Goal: Book appointment/travel/reservation

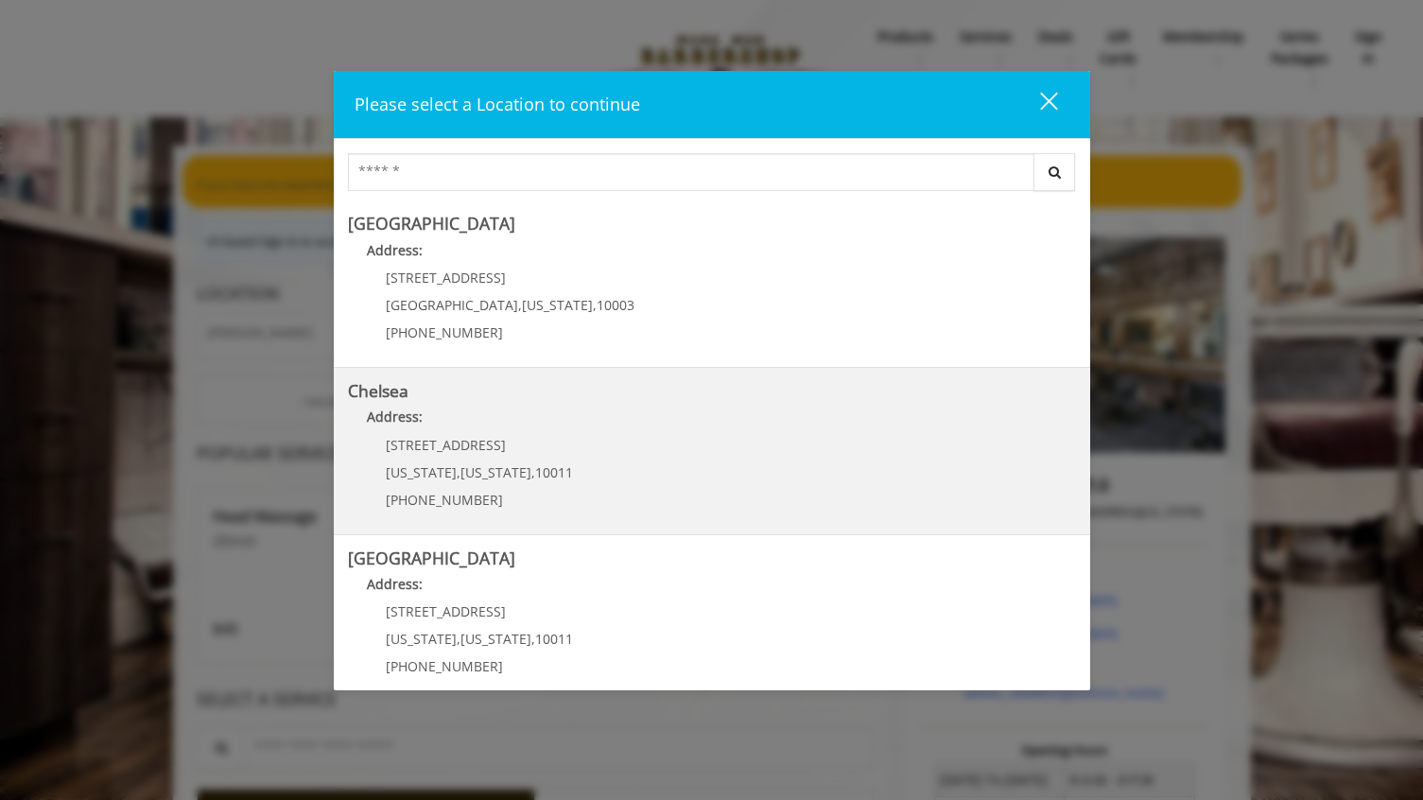
click at [555, 427] on p "Address:" at bounding box center [712, 422] width 728 height 30
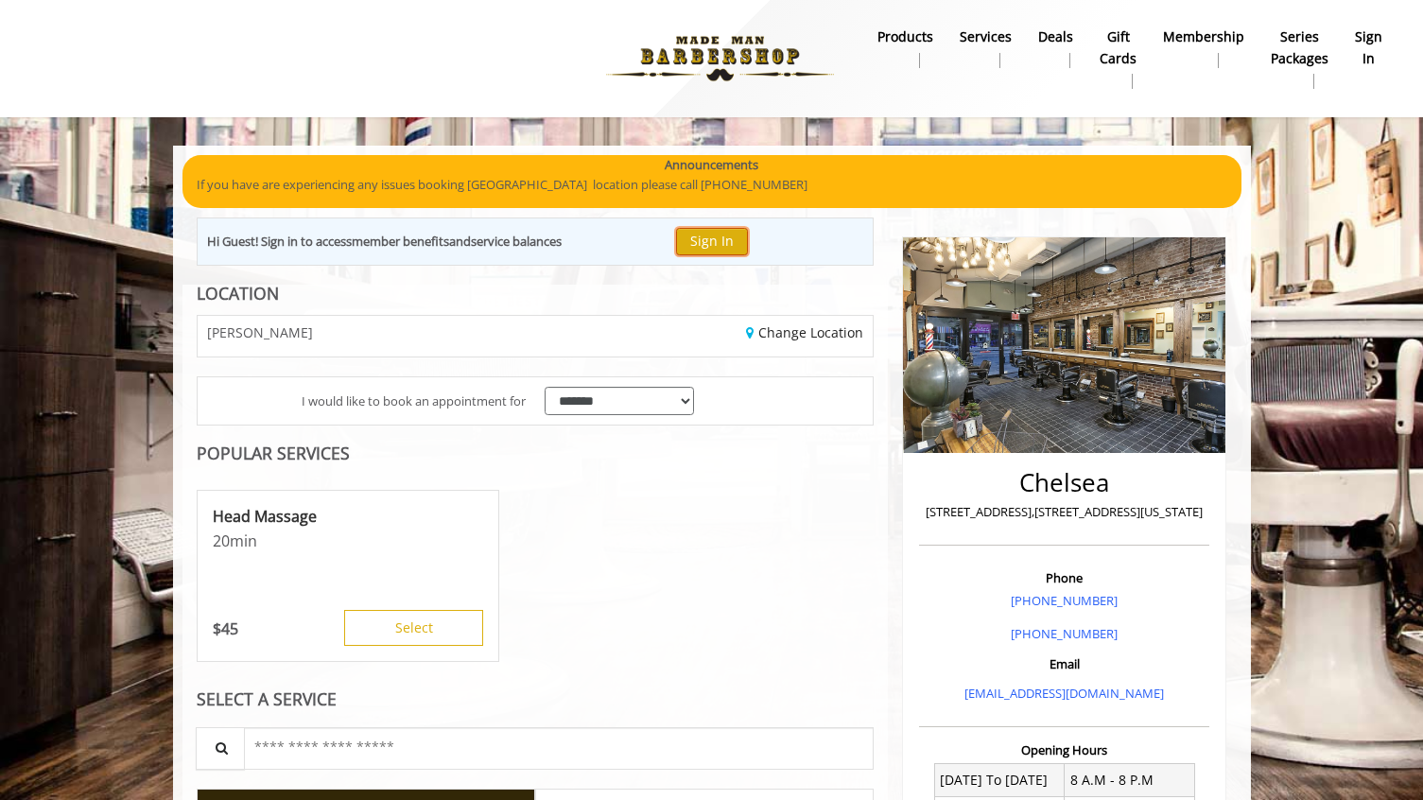
click at [702, 240] on button "Sign In" at bounding box center [712, 241] width 72 height 27
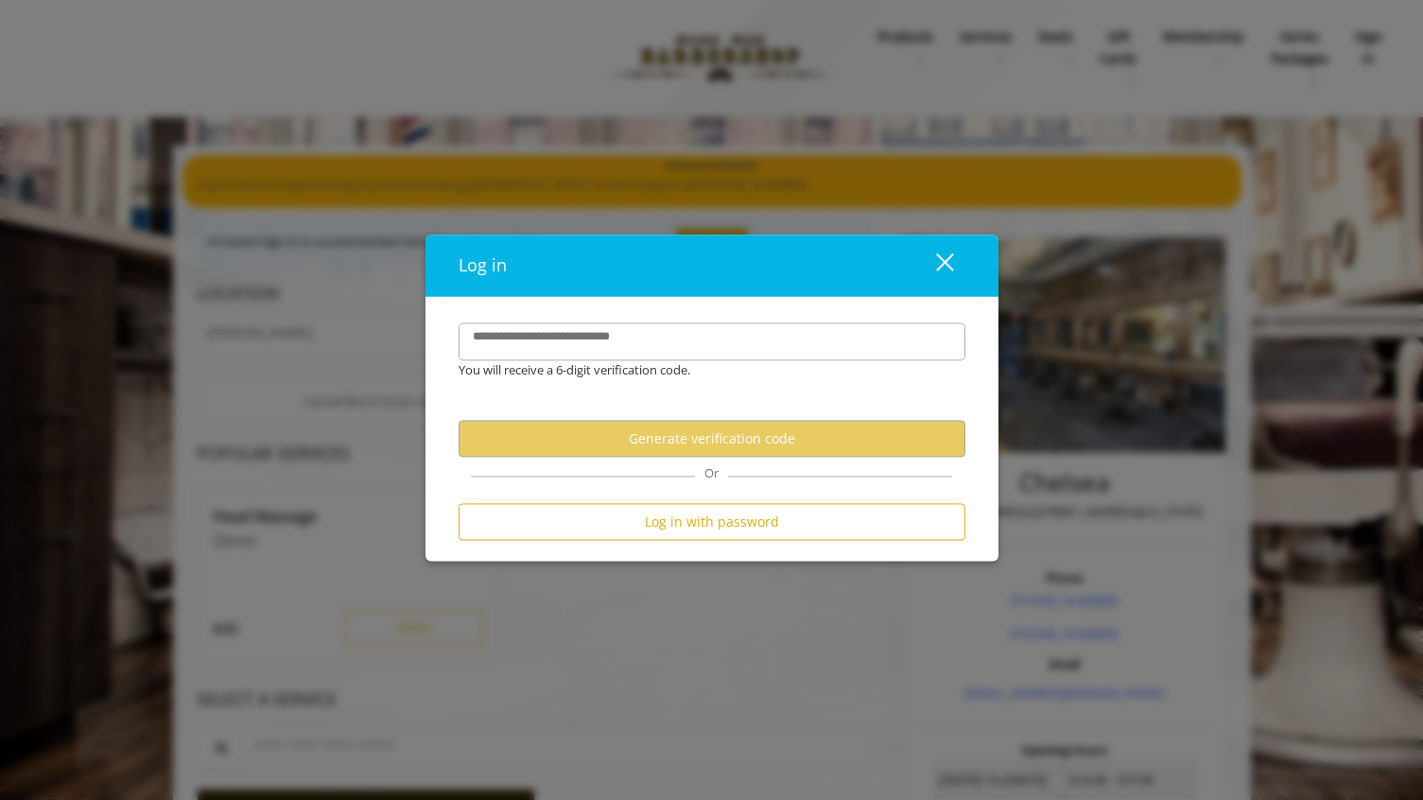
click at [932, 264] on div "close" at bounding box center [933, 266] width 38 height 28
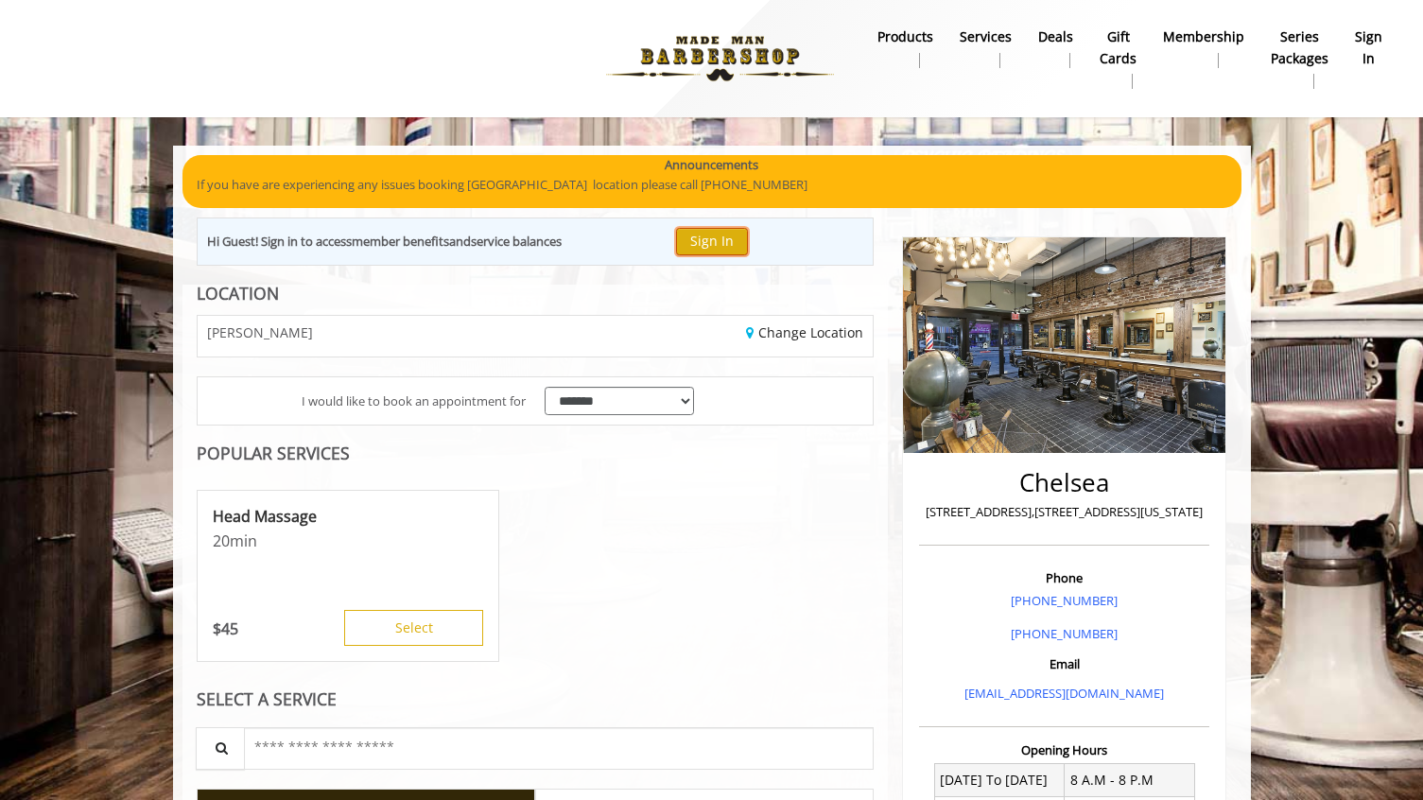
click at [740, 236] on button "Sign In" at bounding box center [712, 241] width 72 height 27
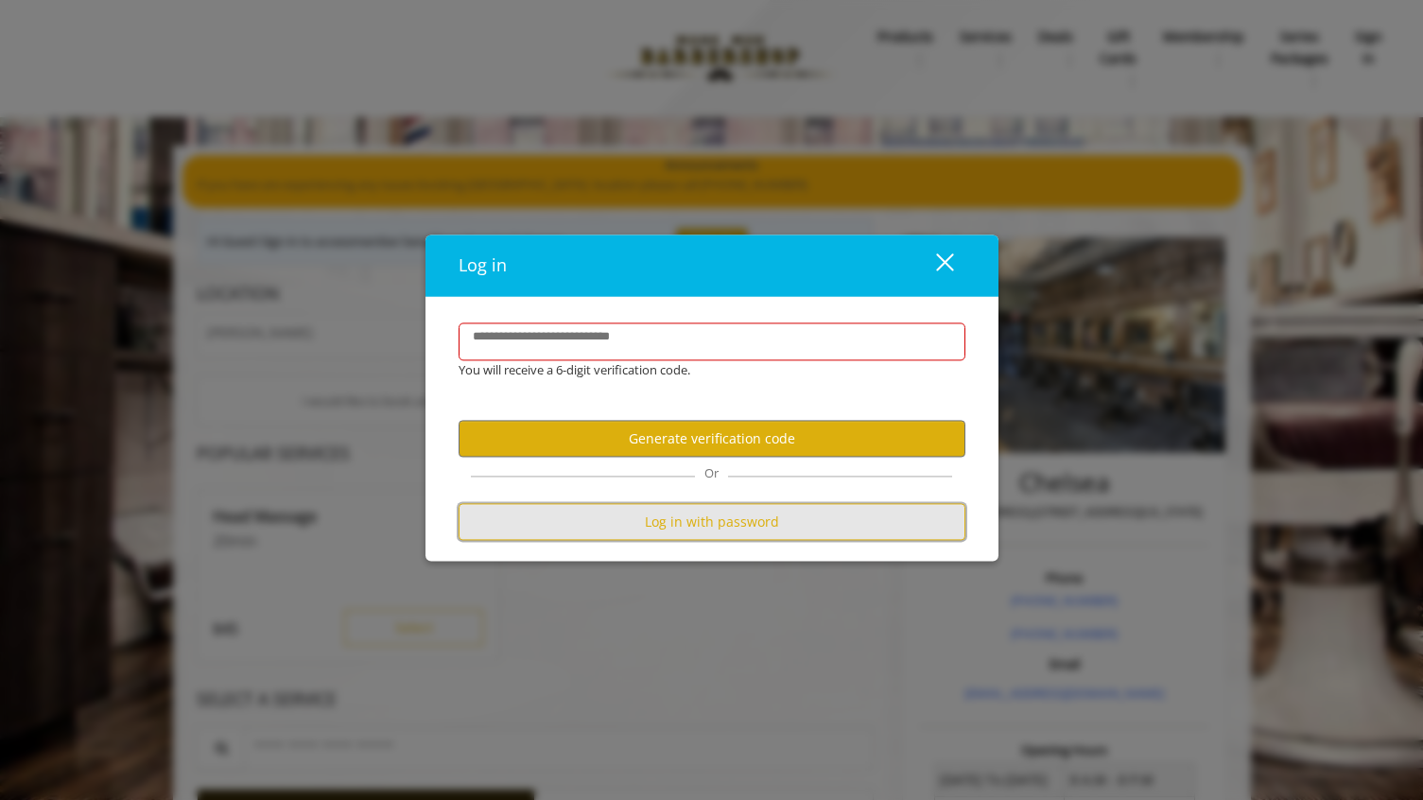
click at [688, 530] on button "Log in with password" at bounding box center [712, 522] width 507 height 37
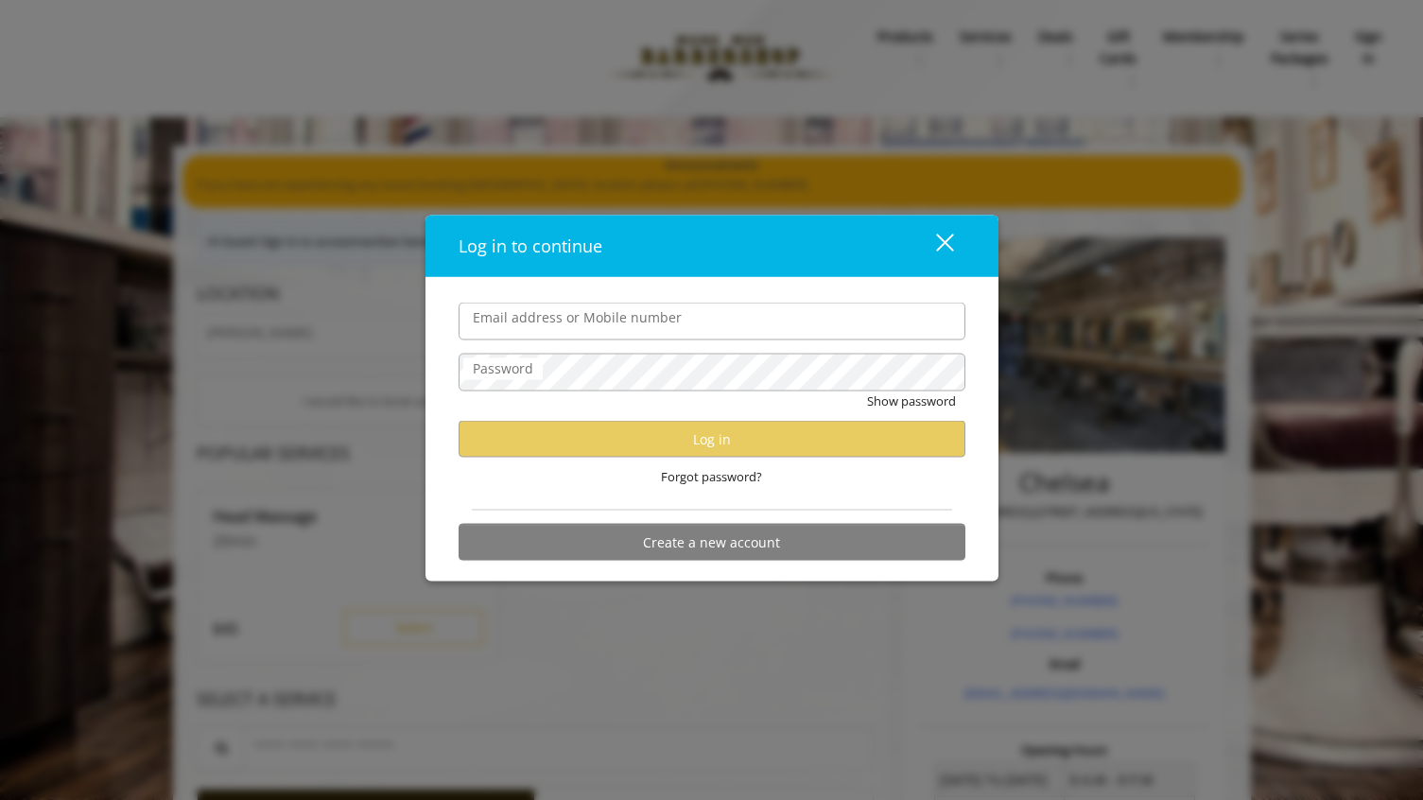
click at [524, 321] on input "Email address or Mobile number" at bounding box center [712, 322] width 507 height 38
type input "**********"
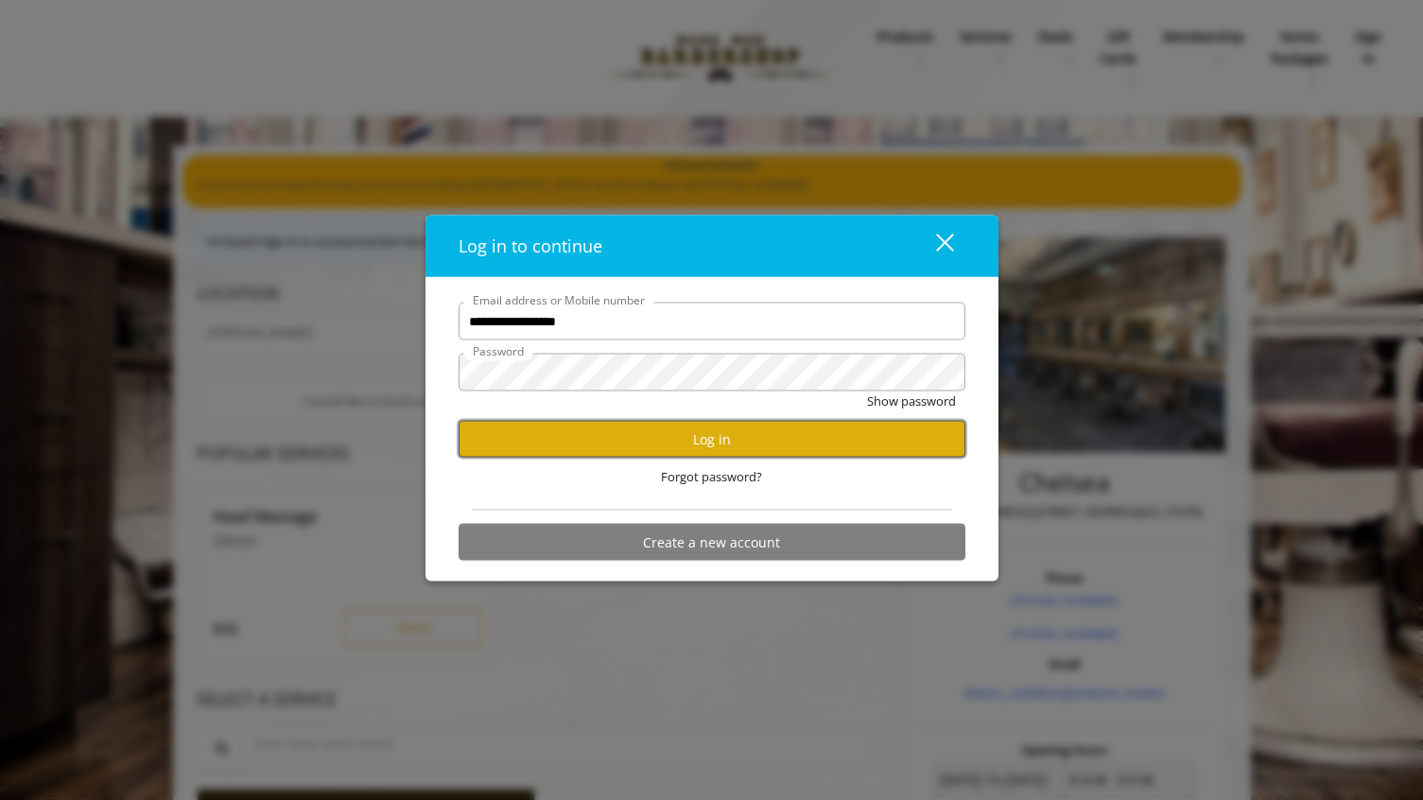
click at [625, 428] on button "Log in" at bounding box center [712, 439] width 507 height 37
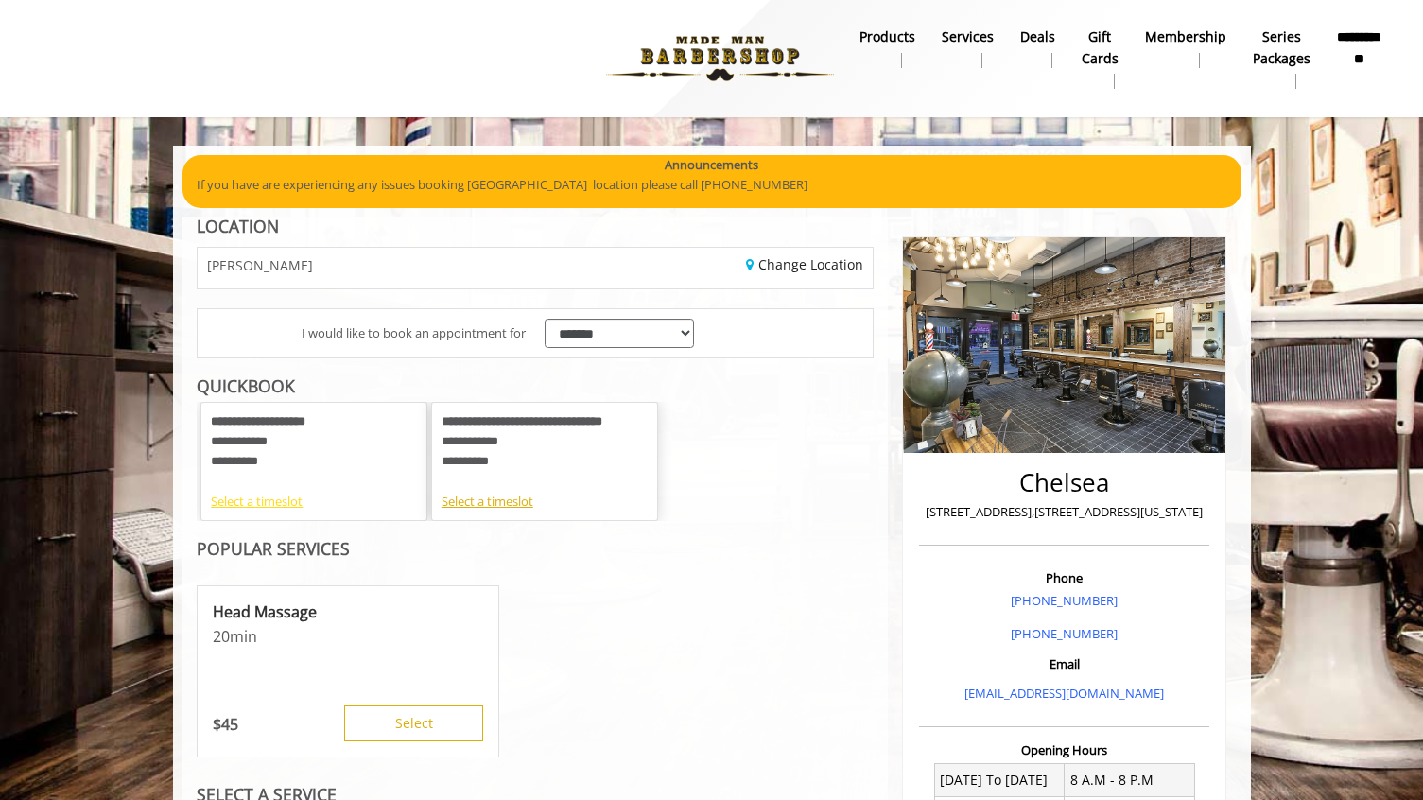
click at [284, 492] on div "Select a timeslot" at bounding box center [314, 502] width 206 height 20
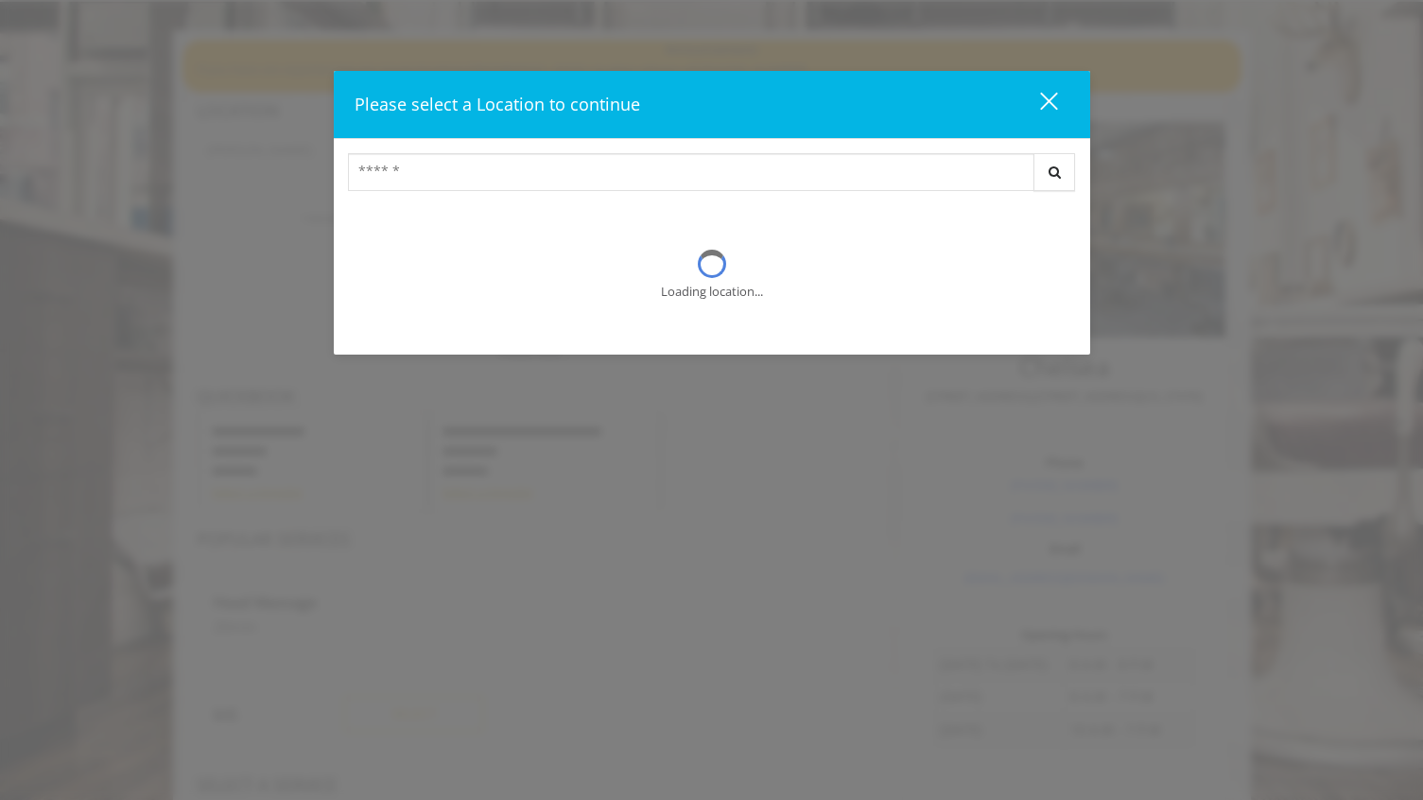
scroll to position [165, 0]
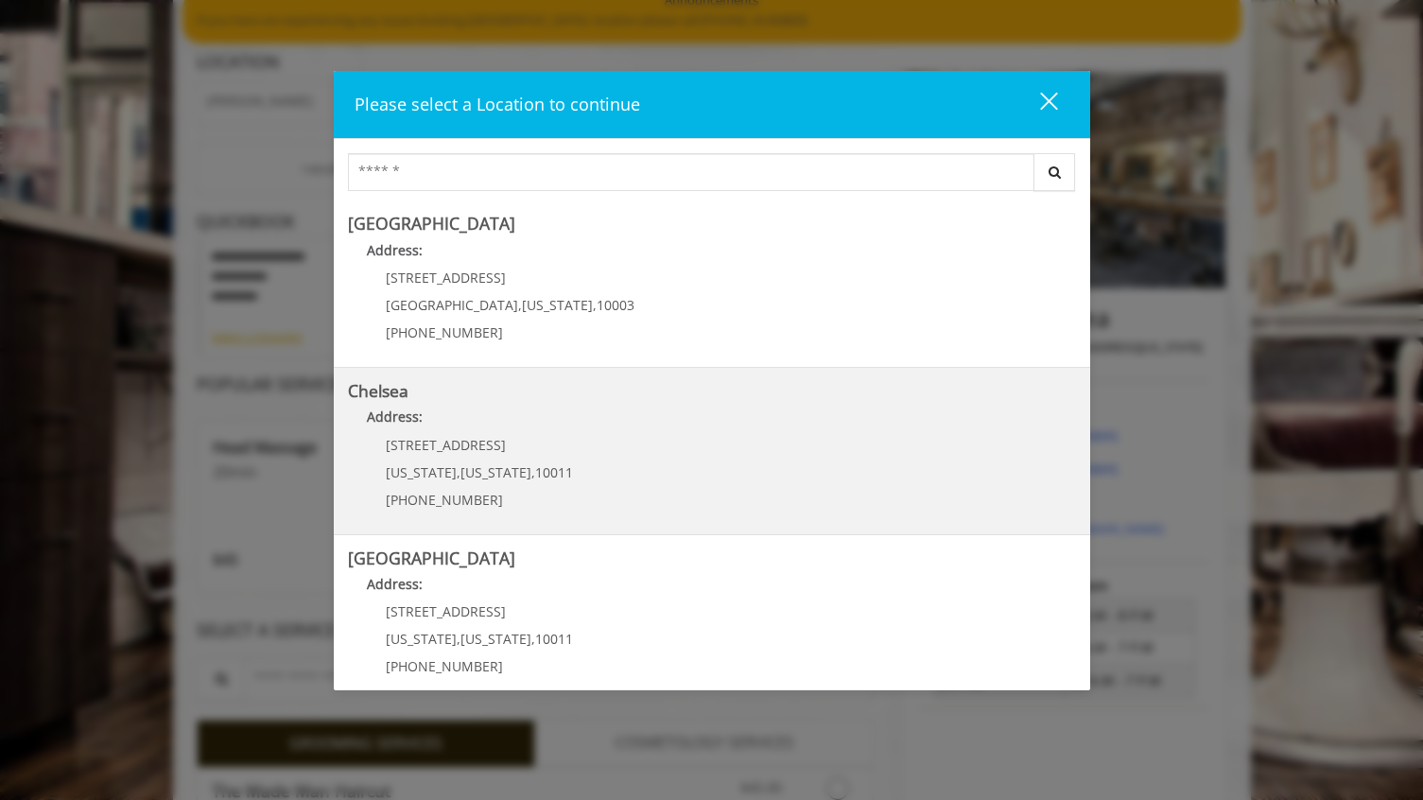
click at [510, 450] on div "169/170 W 23rd St New York , New York , 10011 (917) 639-3902" at bounding box center [465, 479] width 235 height 82
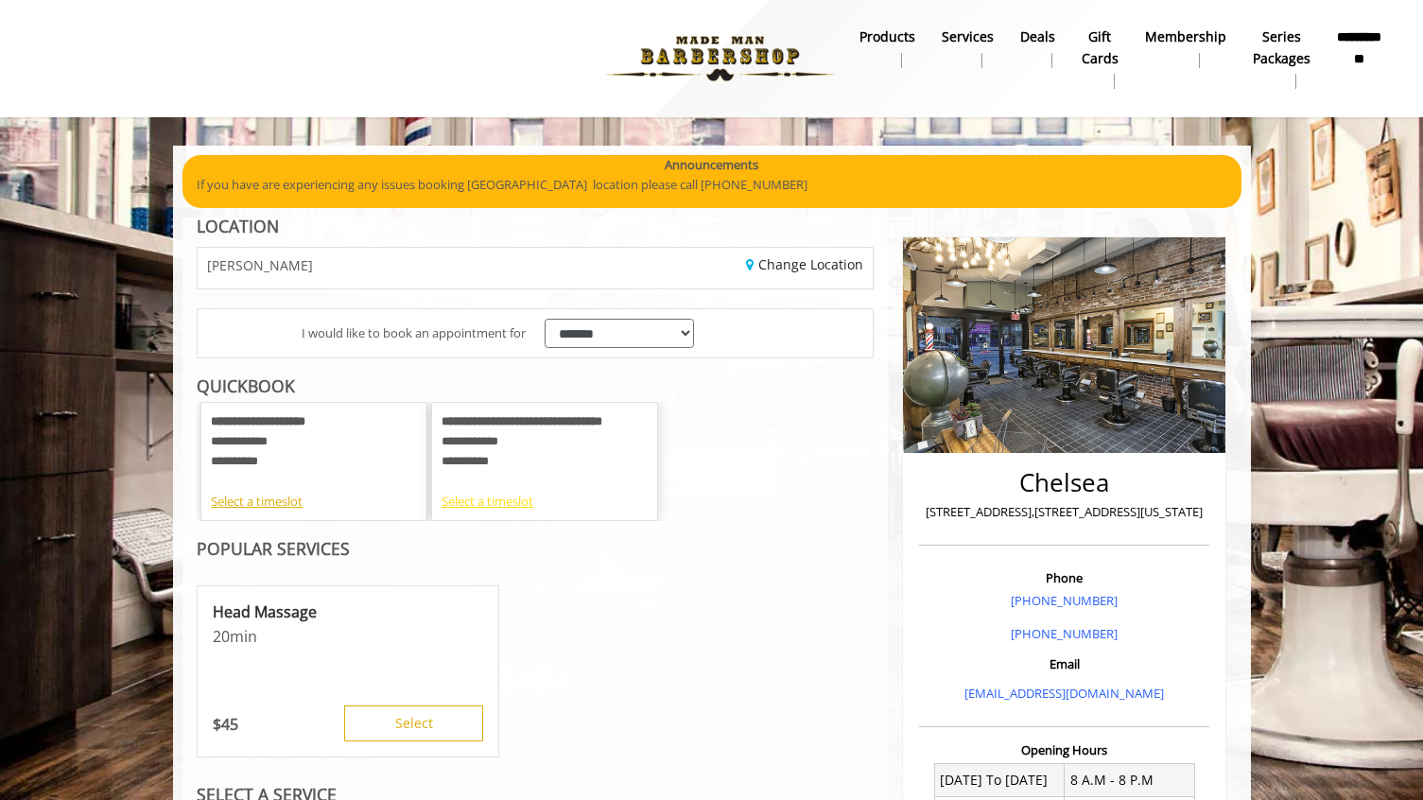
click at [513, 502] on div "Select a timeslot" at bounding box center [545, 502] width 206 height 20
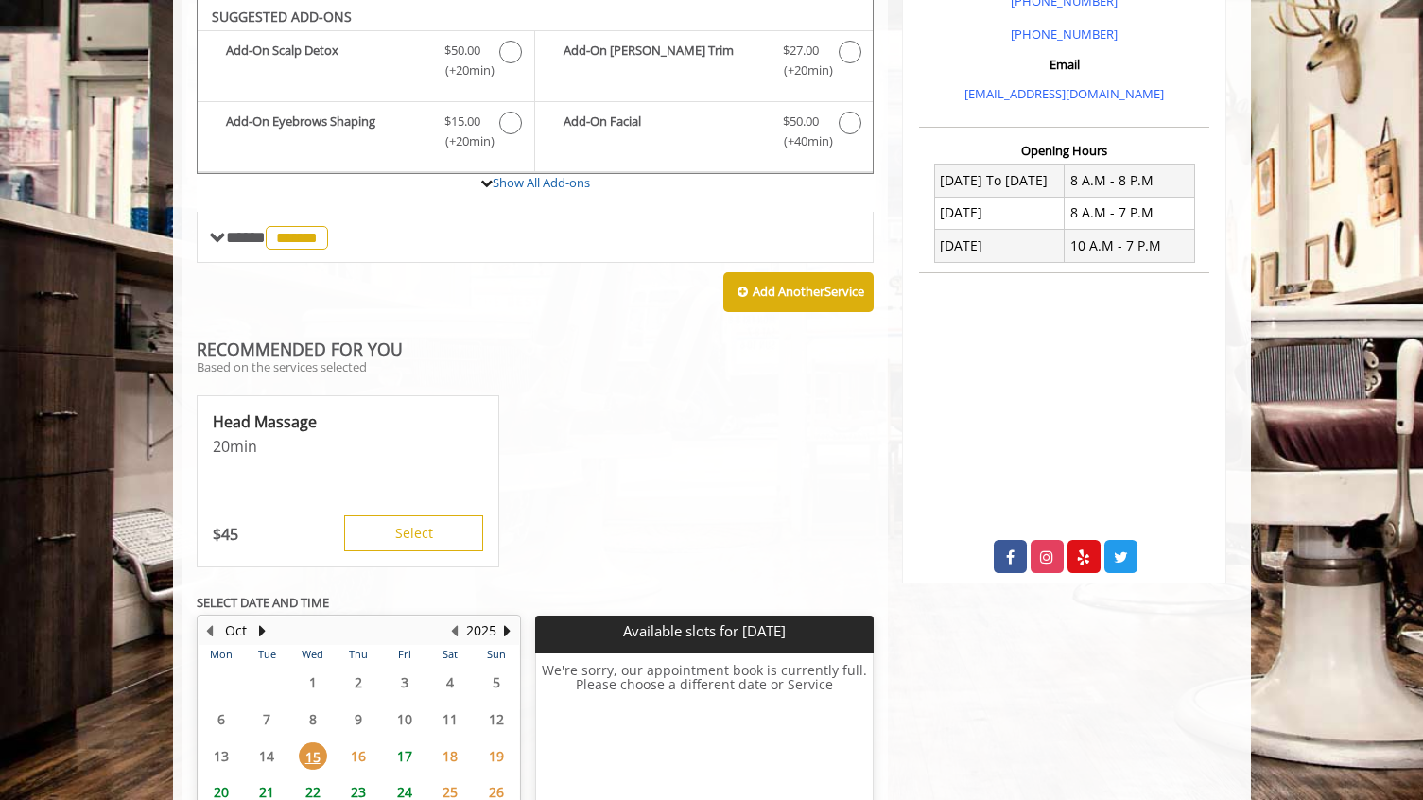
scroll to position [767, 0]
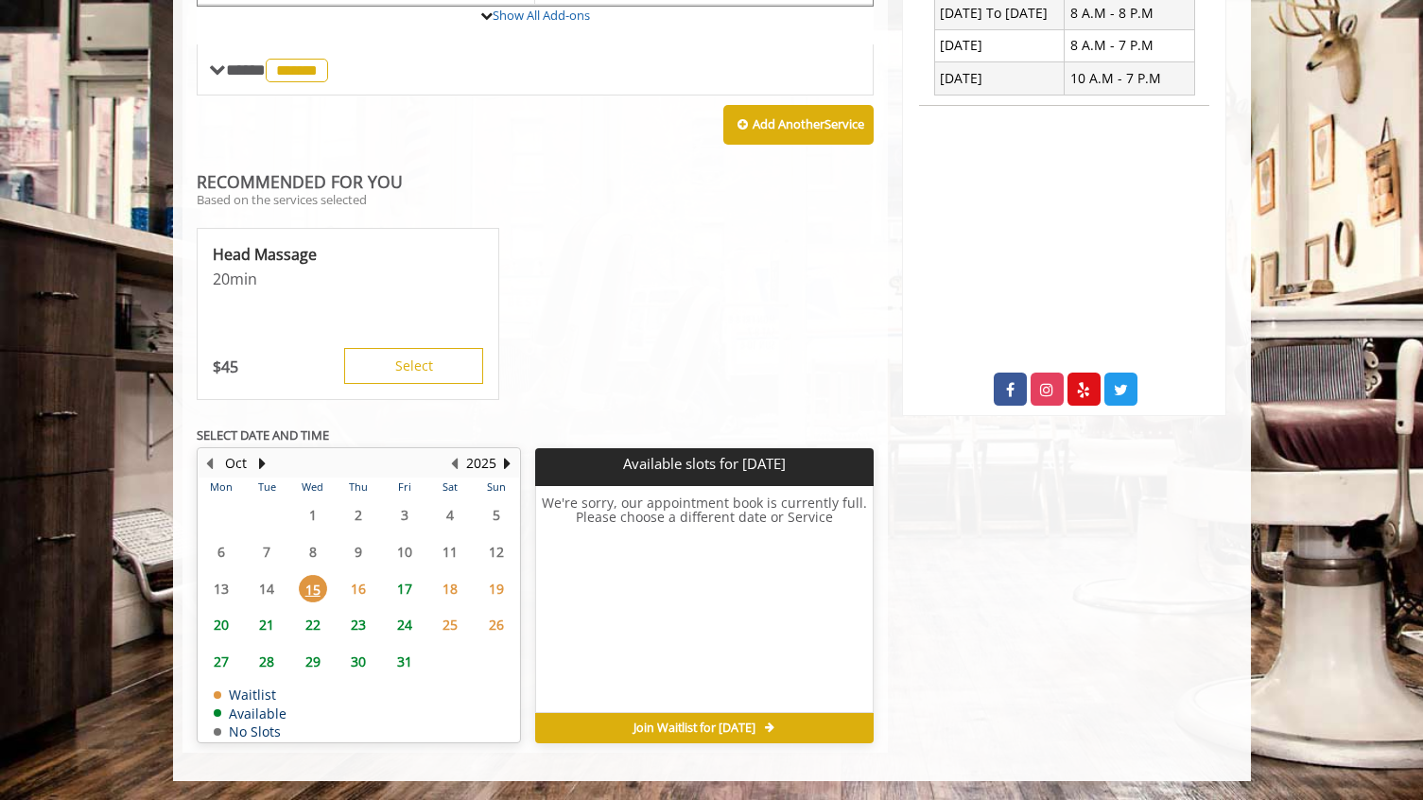
click at [362, 582] on span "16" at bounding box center [358, 588] width 28 height 27
click at [406, 586] on span "17" at bounding box center [405, 588] width 28 height 27
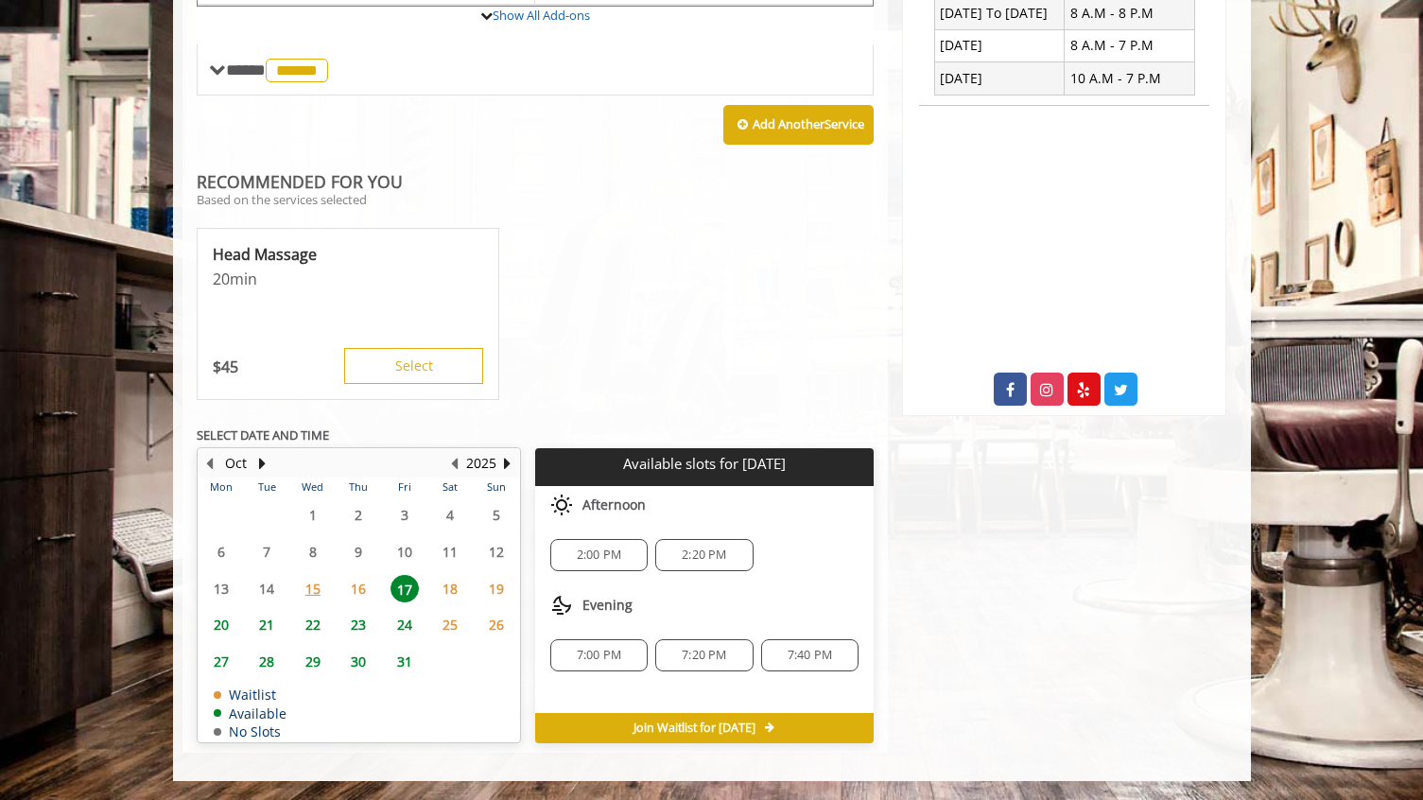
click at [318, 584] on span "15" at bounding box center [313, 588] width 28 height 27
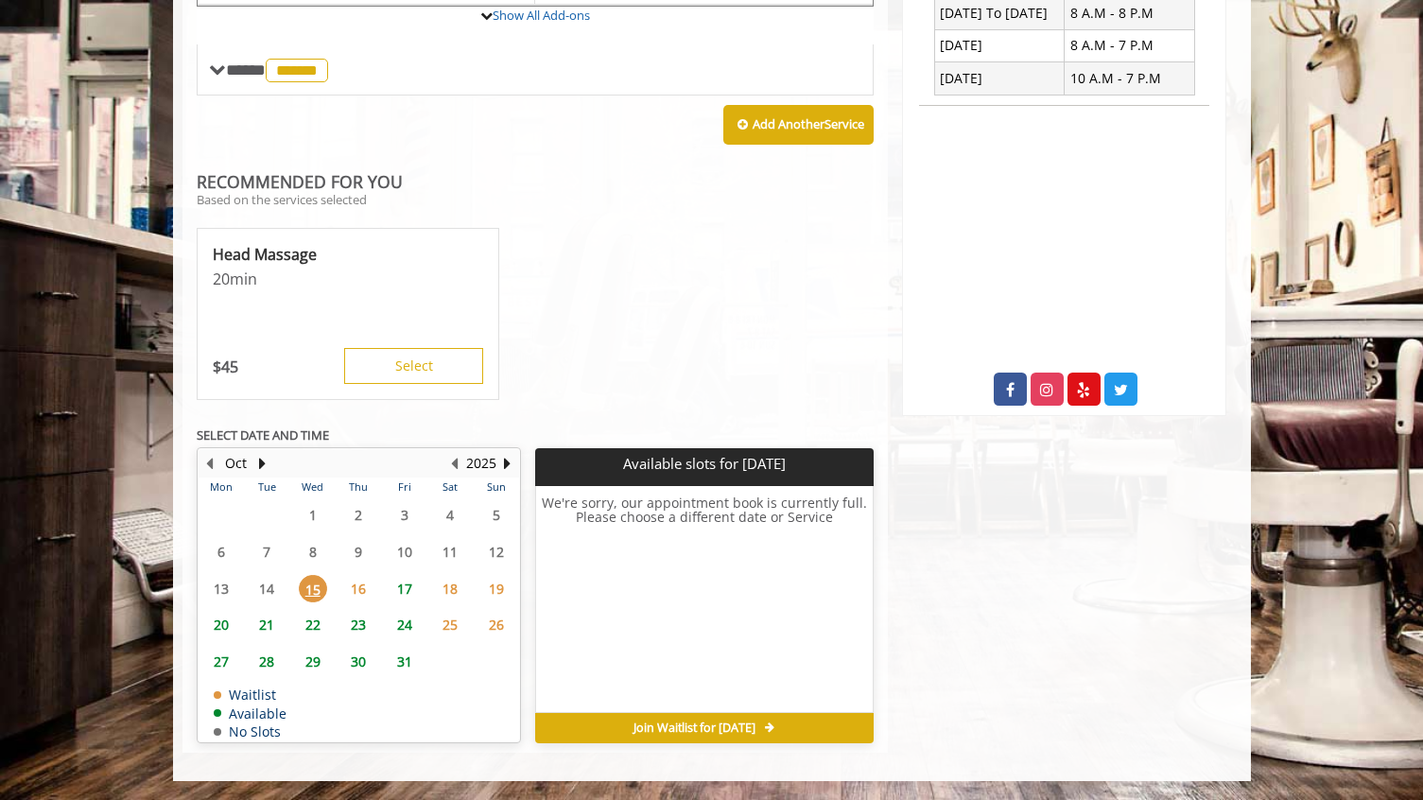
scroll to position [762, 0]
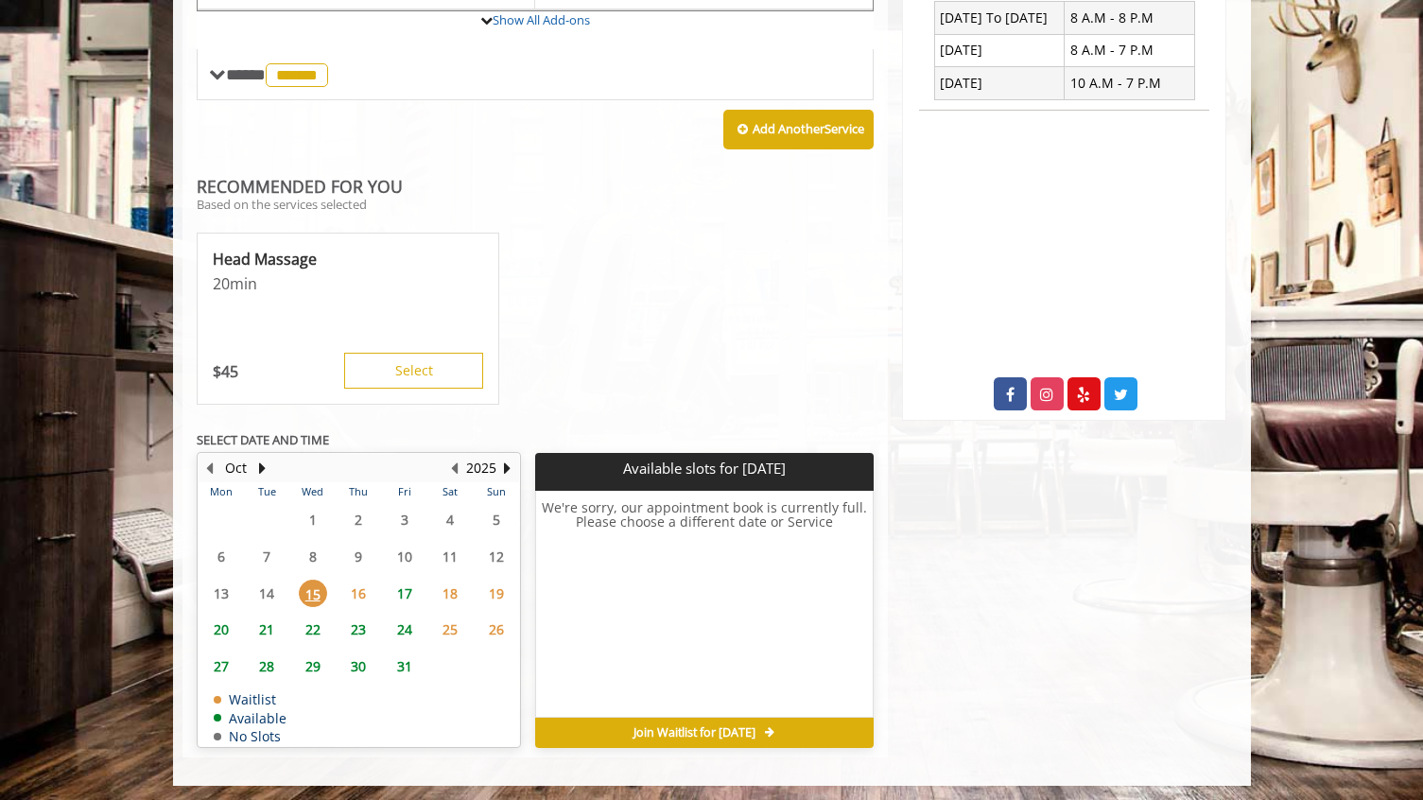
click at [653, 734] on span "Join Waitlist for Wed, Oct 15 2025" at bounding box center [695, 732] width 122 height 15
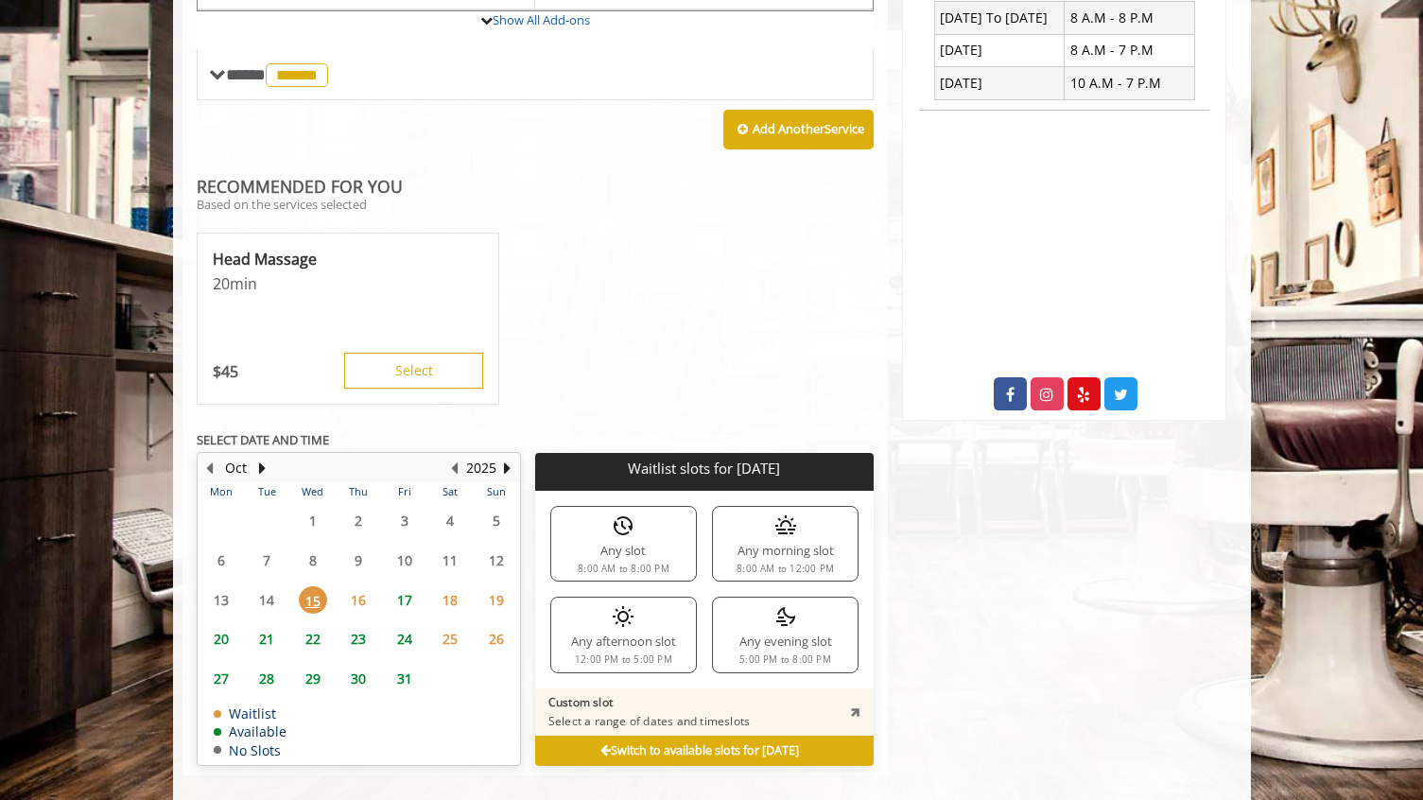
click at [683, 648] on div "Any afternoon slot 12:00 PM to 5:00 PM" at bounding box center [623, 635] width 147 height 76
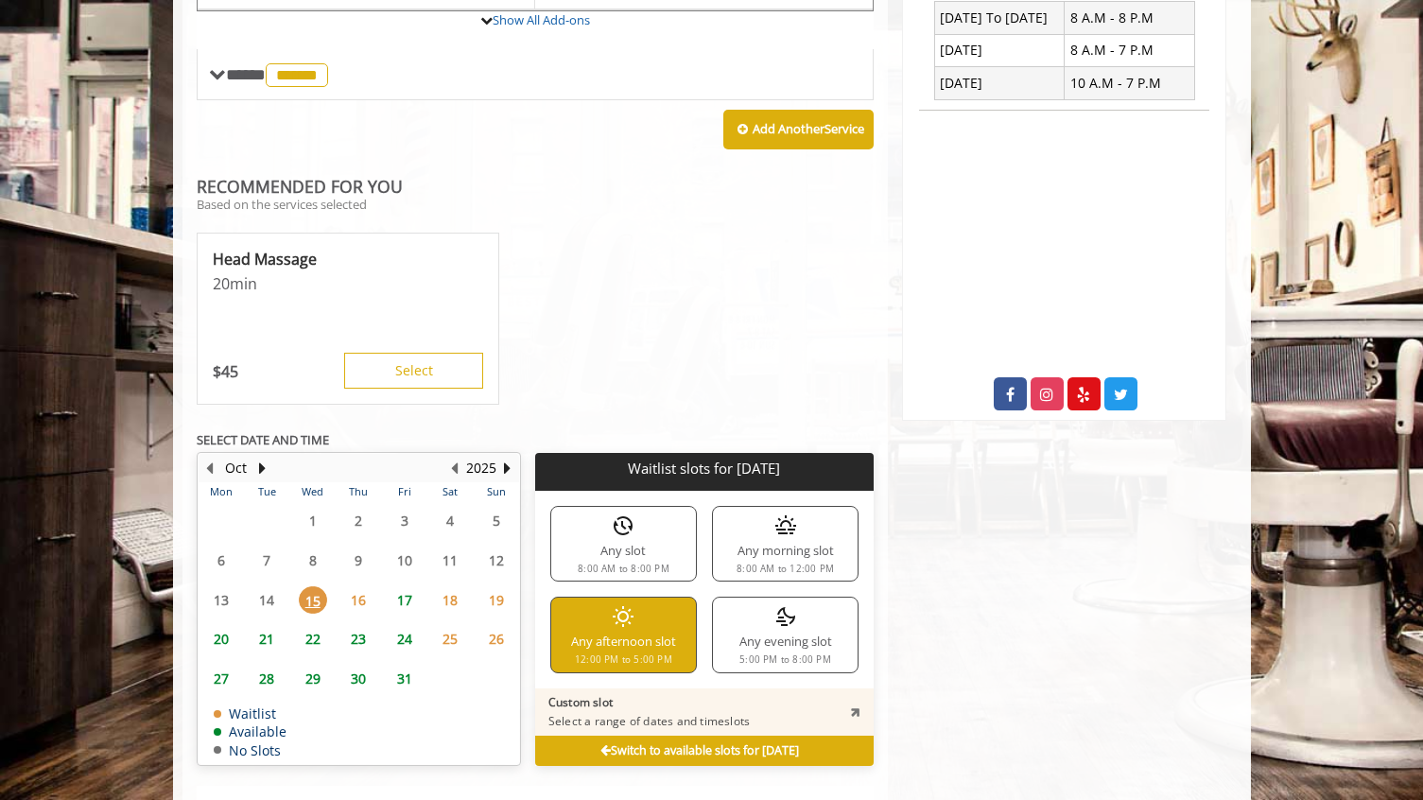
click at [745, 750] on b "Switch to available slots for Wed, Oct 15 2025" at bounding box center [700, 750] width 199 height 16
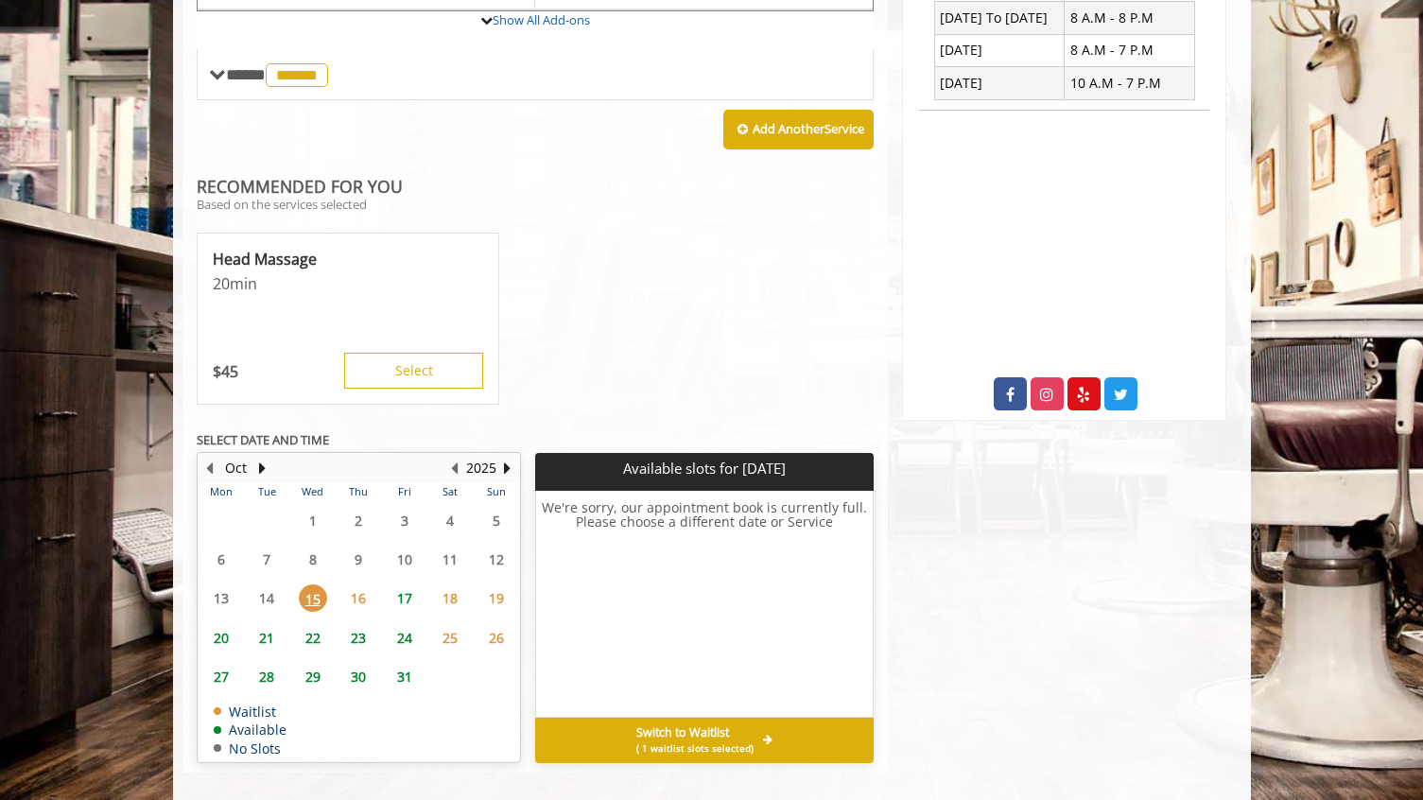
click at [745, 750] on span "( 1 waitlist slots selected)" at bounding box center [694, 747] width 117 height 15
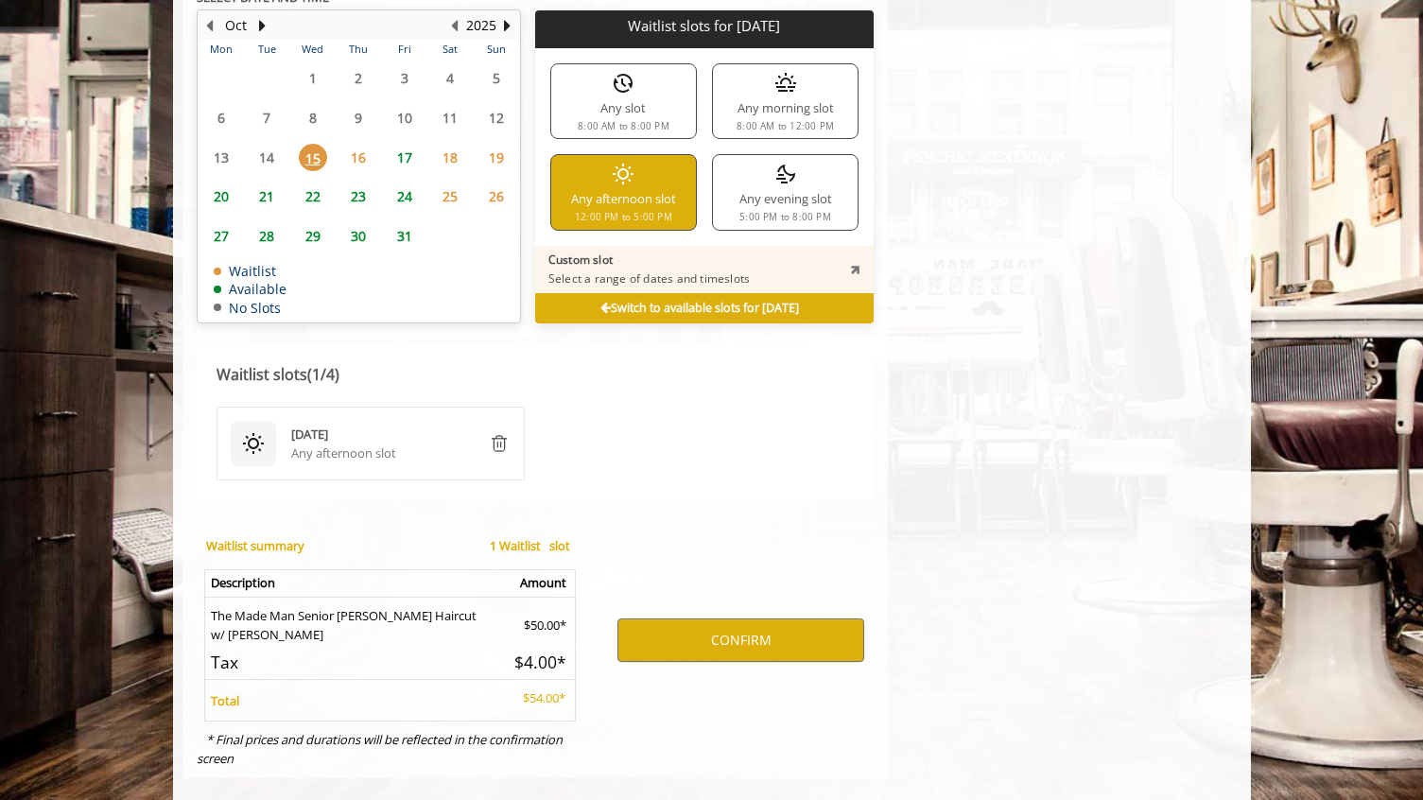
scroll to position [1230, 0]
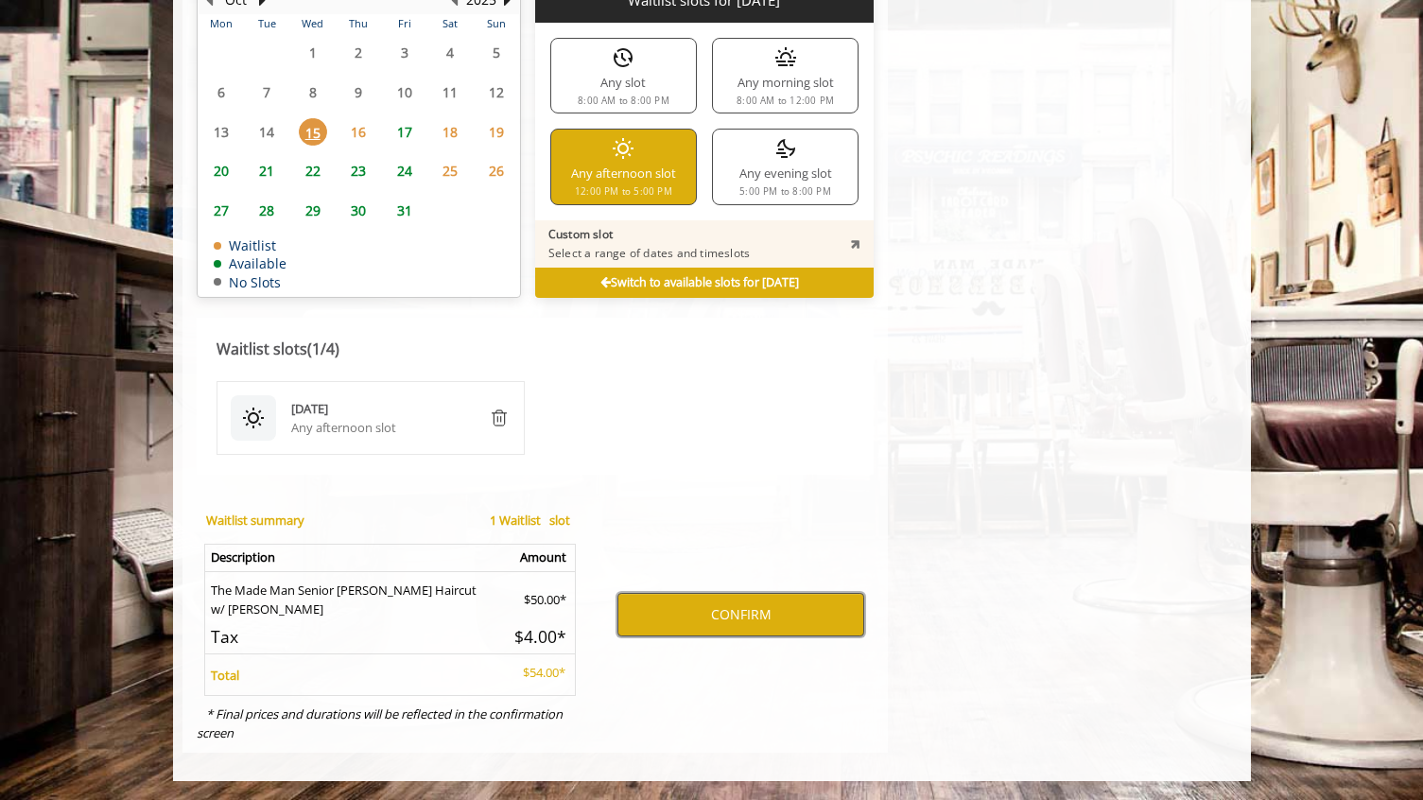
click at [766, 635] on button "CONFIRM" at bounding box center [741, 615] width 247 height 44
